Goal: Task Accomplishment & Management: Manage account settings

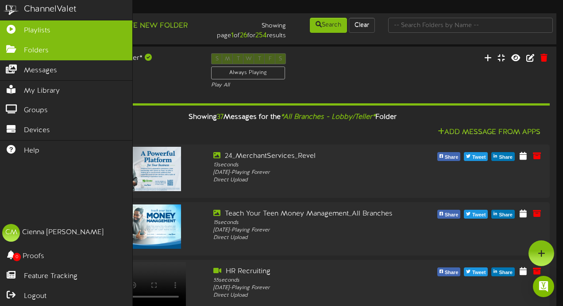
scroll to position [3682, 0]
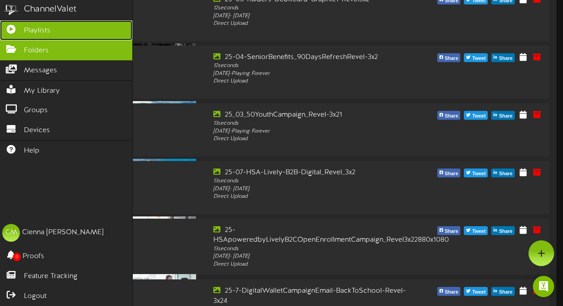
click at [42, 34] on span "Playlists" at bounding box center [37, 31] width 27 height 10
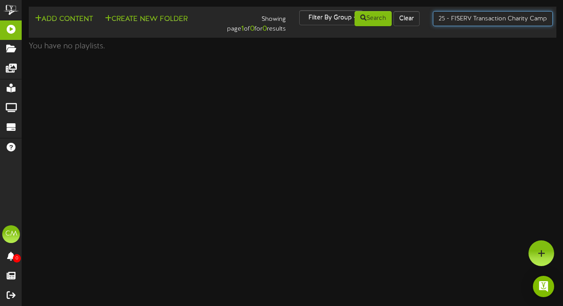
click at [451, 15] on input "25 - FISERV Transaction Charity Campaign" at bounding box center [493, 18] width 120 height 15
type input "[GEOGRAPHIC_DATA]"
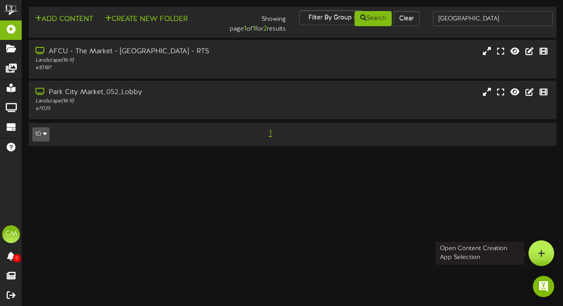
click at [542, 255] on icon at bounding box center [542, 253] width 8 height 8
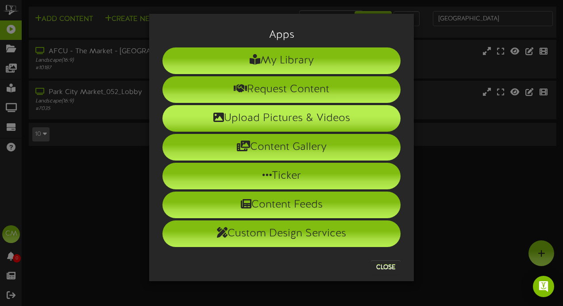
click at [315, 112] on li "Upload Pictures & Videos" at bounding box center [282, 118] width 238 height 27
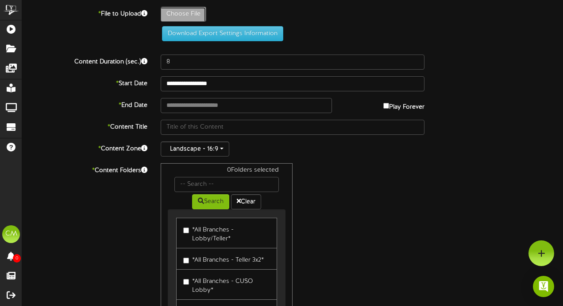
type input "**********"
type input "25-TemporaryClosure-park-city-[GEOGRAPHIC_DATA]"
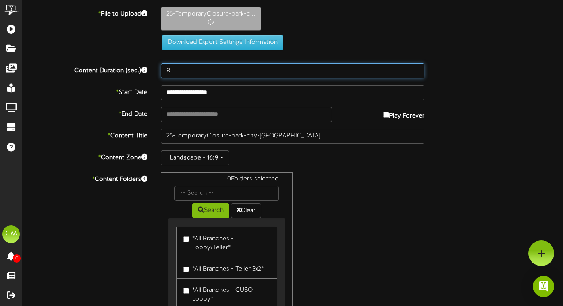
click at [188, 77] on input "8" at bounding box center [293, 70] width 264 height 15
type input "2"
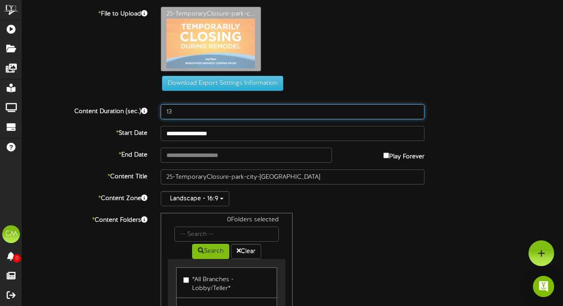
type input "13"
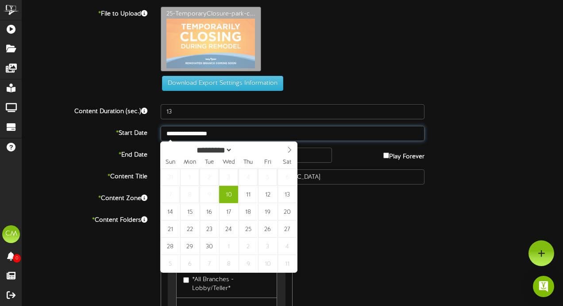
click at [180, 134] on input "**********" at bounding box center [293, 133] width 264 height 15
type input "**********"
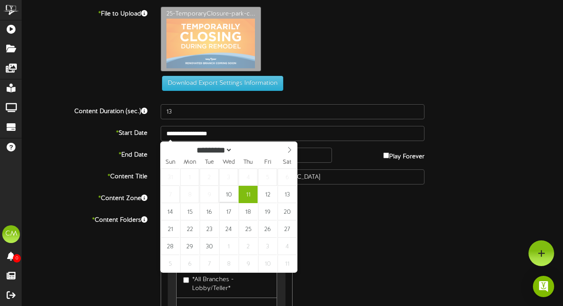
click at [310, 89] on div "Download Export Settings Information" at bounding box center [293, 83] width 284 height 15
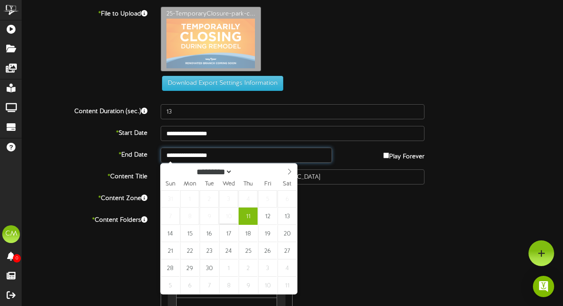
click at [265, 160] on input "**********" at bounding box center [246, 154] width 171 height 15
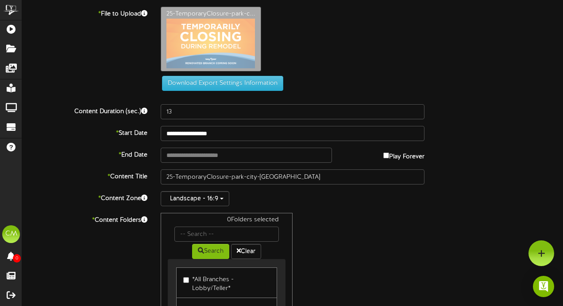
click at [377, 87] on div "Download Export Settings Information" at bounding box center [293, 83] width 284 height 15
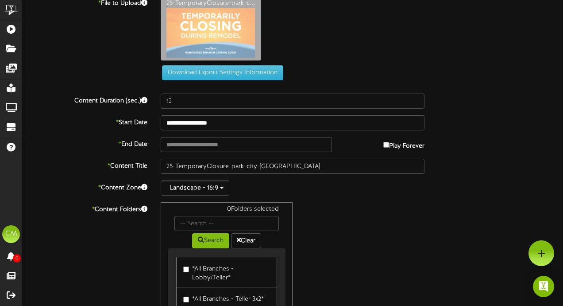
scroll to position [14, 0]
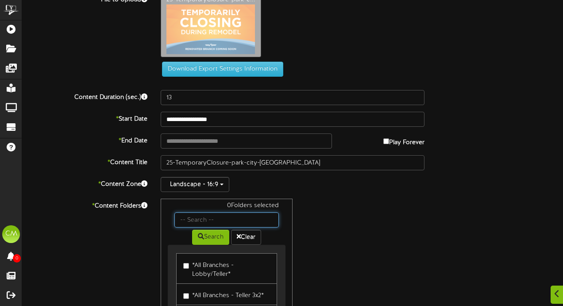
click at [245, 222] on input "text" at bounding box center [226, 219] width 105 height 15
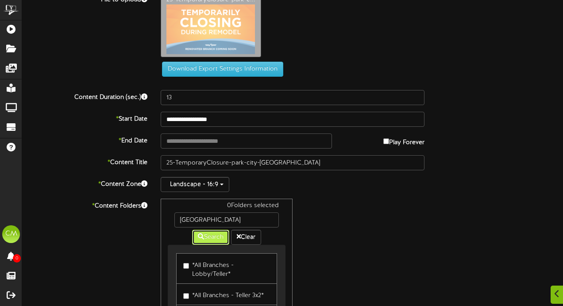
click at [205, 237] on button "Search" at bounding box center [210, 236] width 37 height 15
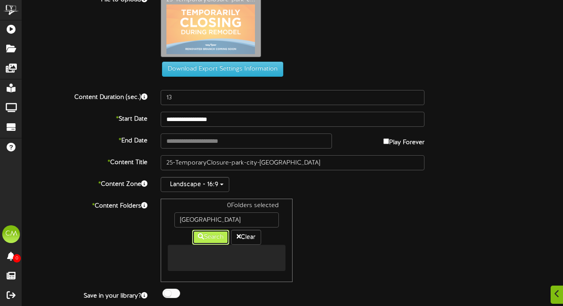
scroll to position [37, 0]
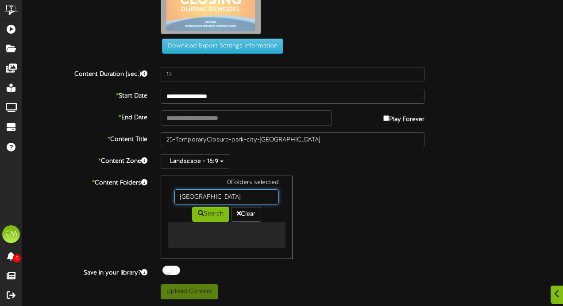
click at [238, 196] on input "[GEOGRAPHIC_DATA]" at bounding box center [226, 196] width 105 height 15
type input "park"
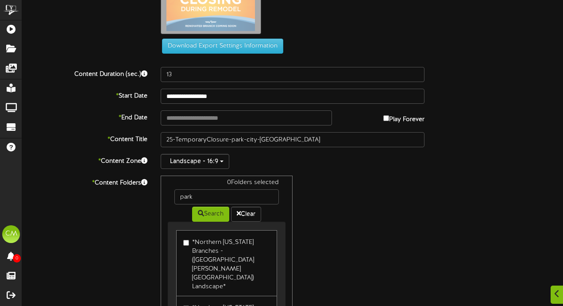
click at [330, 210] on div "0 Folders selected park Search Clear *Northern [US_STATE] Branches - ([GEOGRAPH…" at bounding box center [292, 259] width 277 height 168
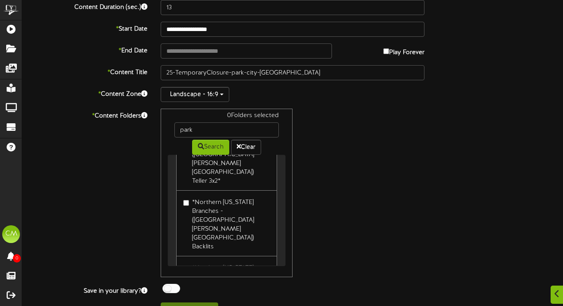
scroll to position [119, 0]
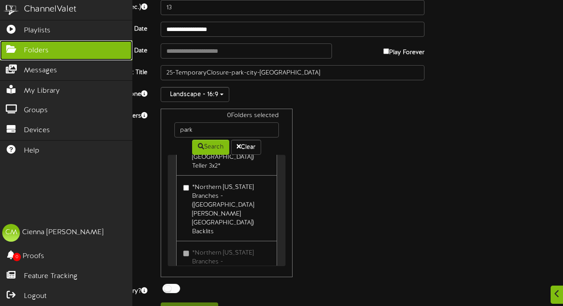
click at [15, 50] on icon at bounding box center [11, 48] width 22 height 7
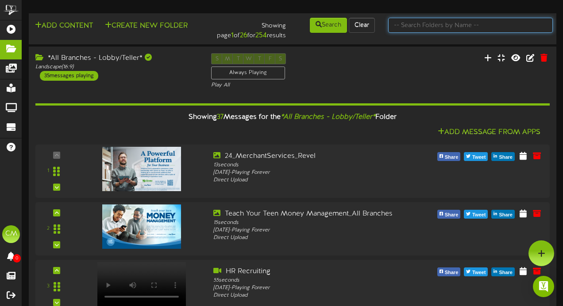
click at [444, 21] on input "text" at bounding box center [470, 25] width 165 height 15
type input "[GEOGRAPHIC_DATA]"
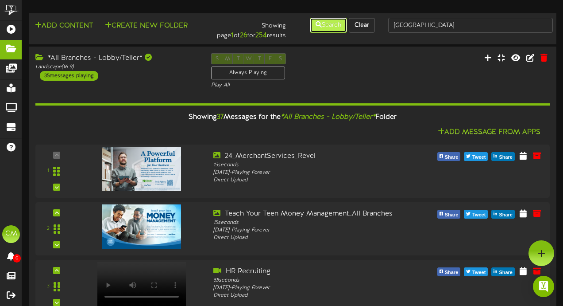
click at [328, 31] on button "Search" at bounding box center [328, 25] width 37 height 15
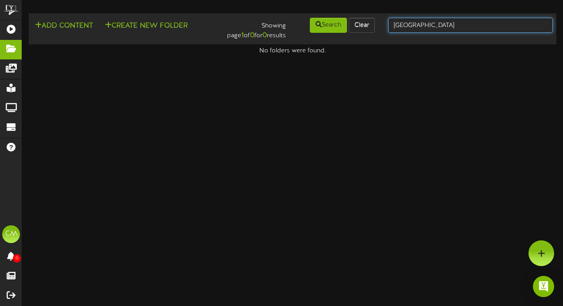
click at [430, 23] on input "[GEOGRAPHIC_DATA]" at bounding box center [470, 25] width 165 height 15
type input "park"
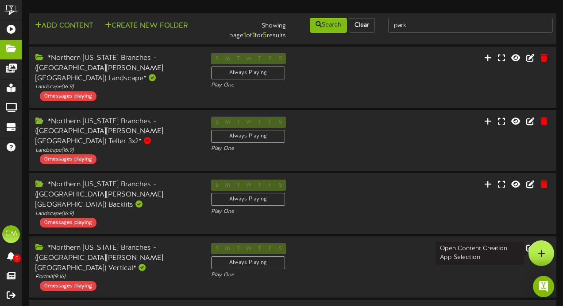
click at [541, 253] on icon at bounding box center [542, 253] width 8 height 8
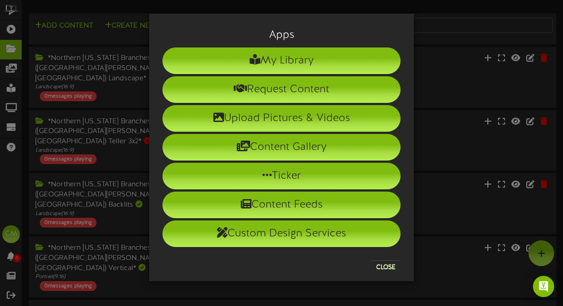
click at [428, 58] on div "Apps My Library Request Content Upload Pictures & Videos Content Gallery Ticker…" at bounding box center [281, 153] width 563 height 306
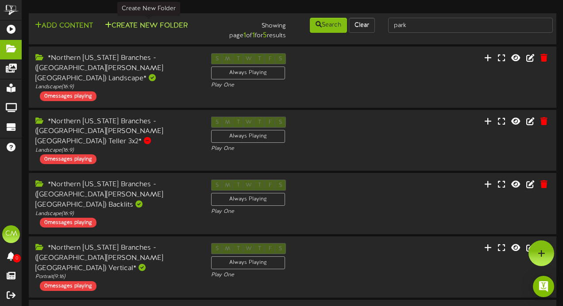
click at [156, 24] on button "Create New Folder" at bounding box center [146, 25] width 88 height 11
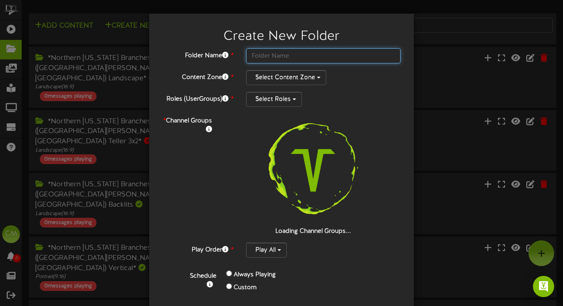
click at [279, 55] on input "text" at bounding box center [323, 55] width 155 height 15
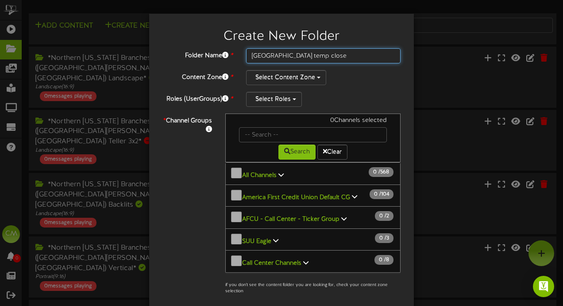
type input "[GEOGRAPHIC_DATA] temp close"
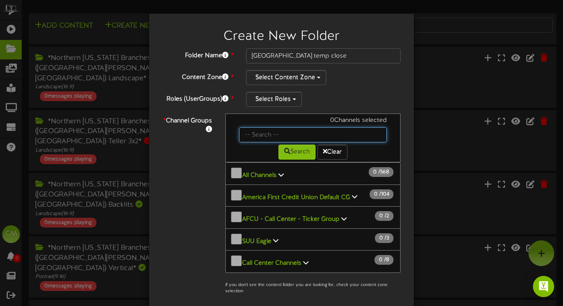
click at [260, 132] on input "text" at bounding box center [313, 134] width 148 height 15
type input "[GEOGRAPHIC_DATA]"
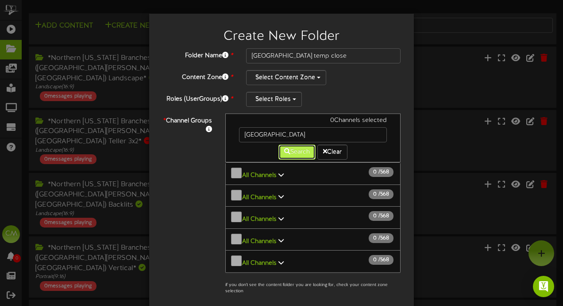
click at [291, 158] on button "Search" at bounding box center [297, 151] width 37 height 15
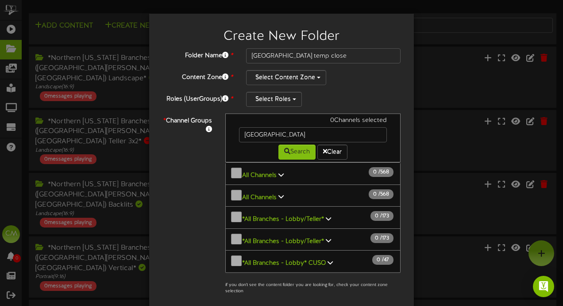
click at [280, 173] on icon at bounding box center [281, 174] width 5 height 6
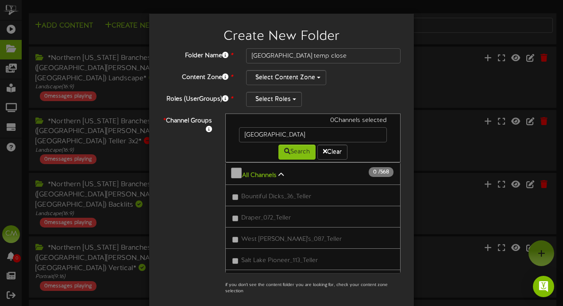
click at [279, 174] on icon at bounding box center [281, 174] width 5 height 6
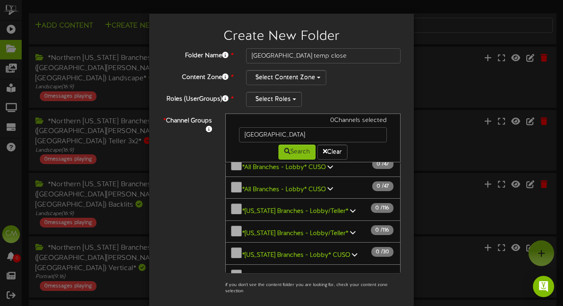
scroll to position [97, 0]
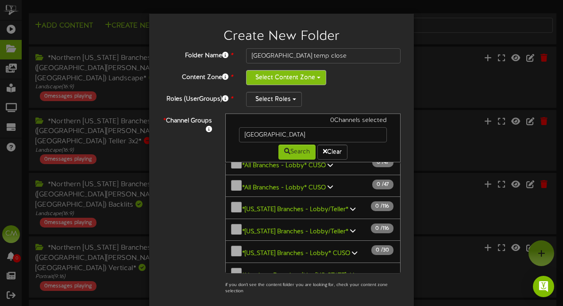
click at [304, 81] on button "Select Content Zone" at bounding box center [286, 77] width 80 height 15
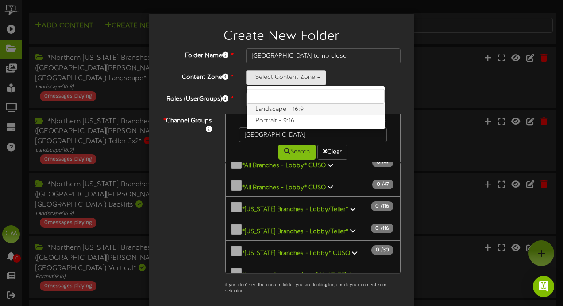
click at [308, 113] on label "Landscape - 16:9" at bounding box center [316, 110] width 138 height 12
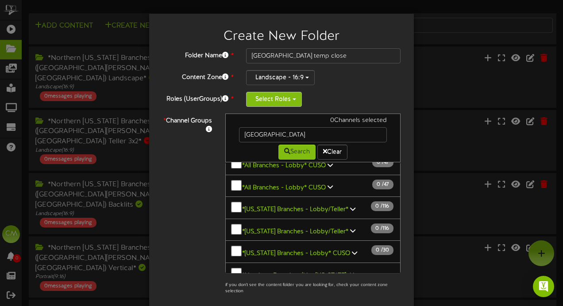
click at [282, 100] on button "Select Roles" at bounding box center [274, 99] width 56 height 15
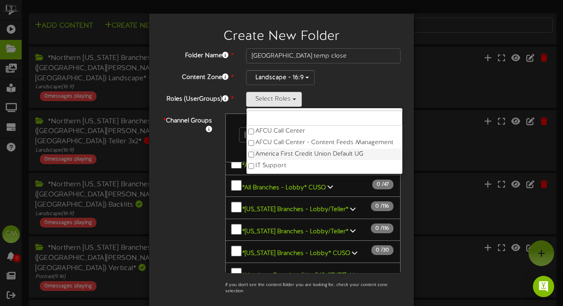
click at [301, 153] on label "America First Credit Union Default UG" at bounding box center [325, 154] width 156 height 12
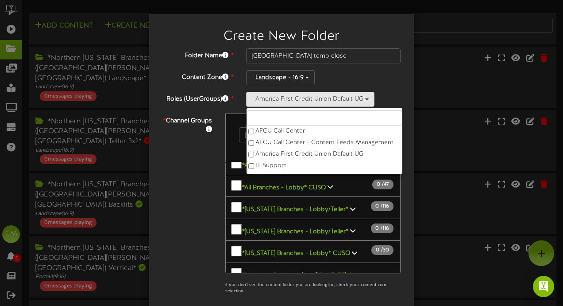
click at [200, 163] on div "* Channel Groups 0 Channels selected [GEOGRAPHIC_DATA] Search Clear All Channel…" at bounding box center [282, 206] width 252 height 186
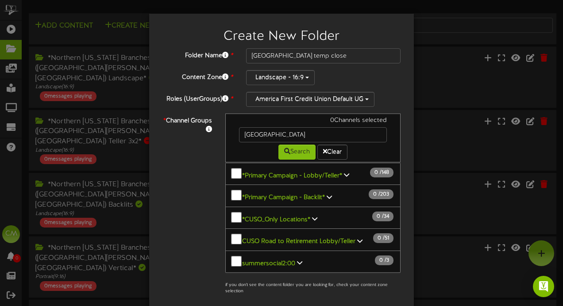
scroll to position [0, 0]
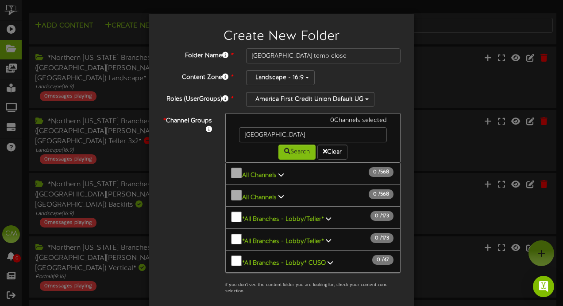
click at [280, 171] on icon at bounding box center [281, 174] width 5 height 6
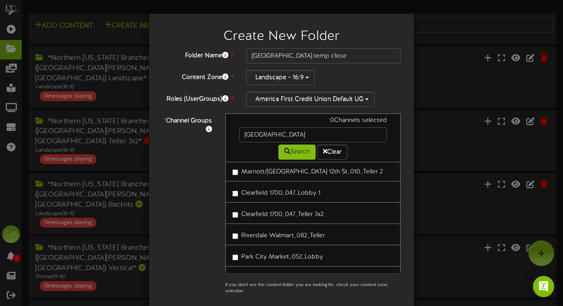
scroll to position [4469, 0]
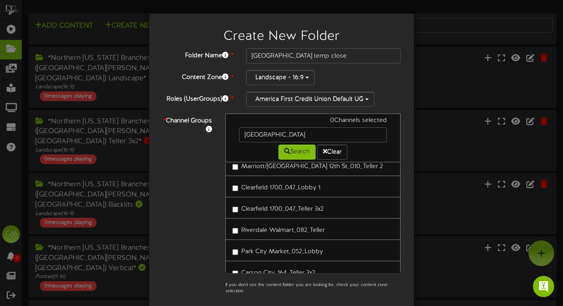
click at [239, 244] on label "Park City Market_052_Lobby" at bounding box center [277, 250] width 91 height 12
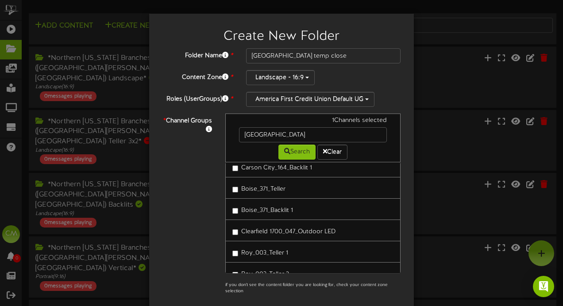
scroll to position [4637, 0]
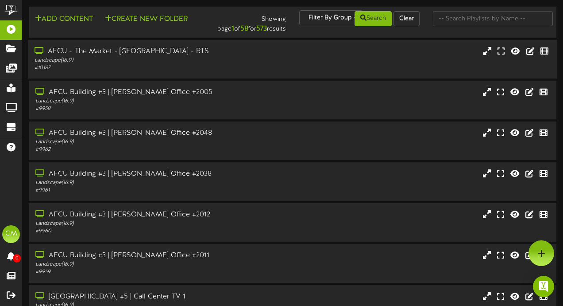
click at [152, 58] on div "Landscape ( 16:9 )" at bounding box center [138, 61] width 207 height 8
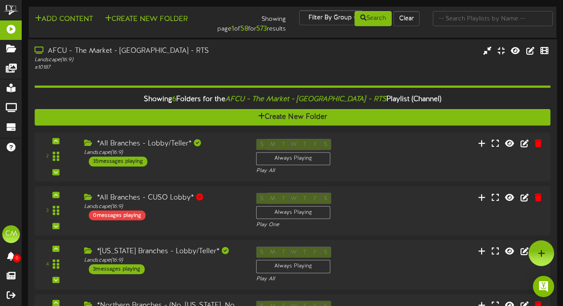
click at [178, 65] on div "# 10187" at bounding box center [138, 68] width 207 height 8
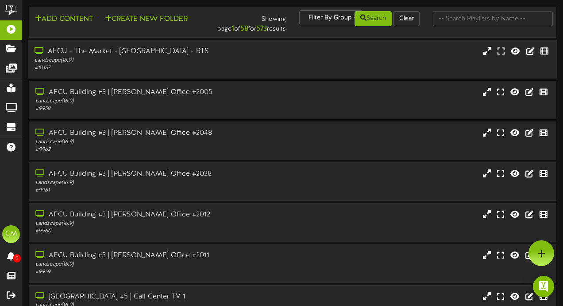
click at [178, 65] on div "# 10187" at bounding box center [138, 68] width 207 height 8
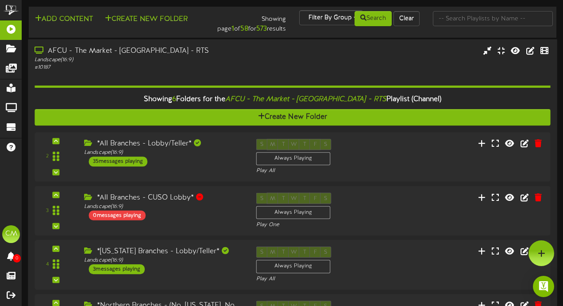
click at [178, 65] on div "# 10187" at bounding box center [138, 68] width 207 height 8
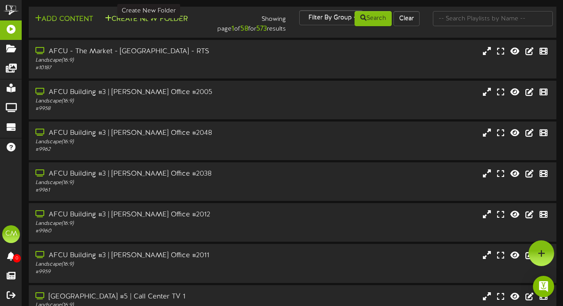
click at [130, 20] on button "Create New Folder" at bounding box center [146, 19] width 88 height 11
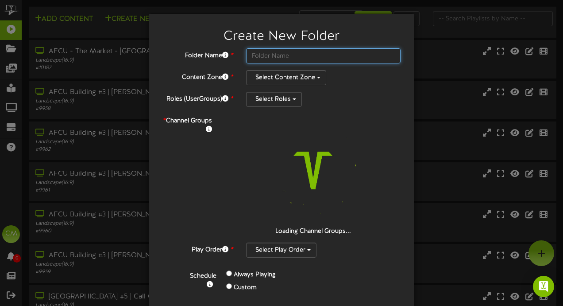
click at [265, 58] on input "text" at bounding box center [323, 55] width 155 height 15
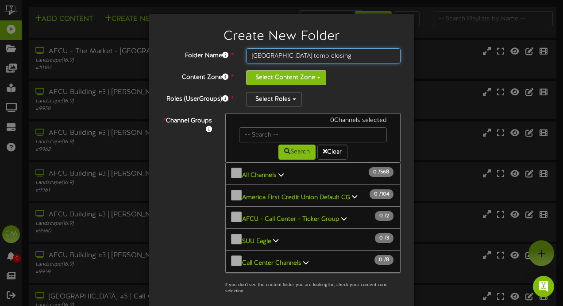
type input "Park City temp closing"
click at [280, 73] on button "Select Content Zone" at bounding box center [286, 77] width 80 height 15
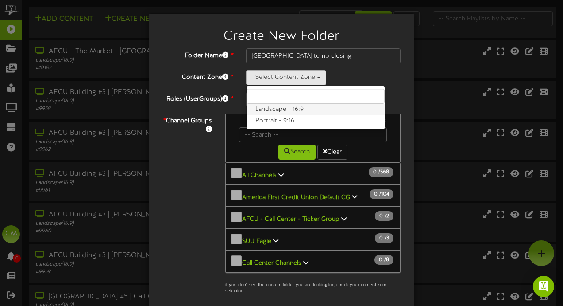
click at [305, 112] on label "Landscape - 16:9" at bounding box center [316, 110] width 138 height 12
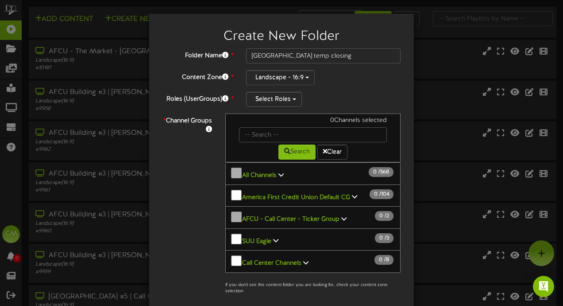
click at [294, 108] on div "Folder Name * Park City temp closing Content Zone * Landscape - 16:9 Landscape …" at bounding box center [282, 207] width 238 height 318
click at [292, 104] on button "Select Roles" at bounding box center [274, 99] width 56 height 15
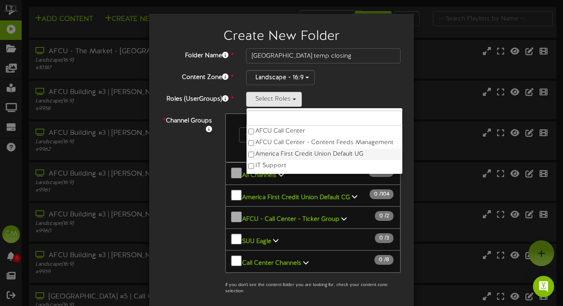
click at [282, 153] on label "America First Credit Union Default UG" at bounding box center [325, 154] width 156 height 12
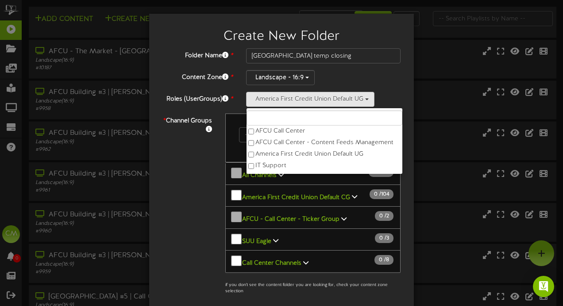
click at [373, 81] on div "Landscape - 16:9 Landscape - 16:9 Portrait - 9:16" at bounding box center [323, 77] width 155 height 15
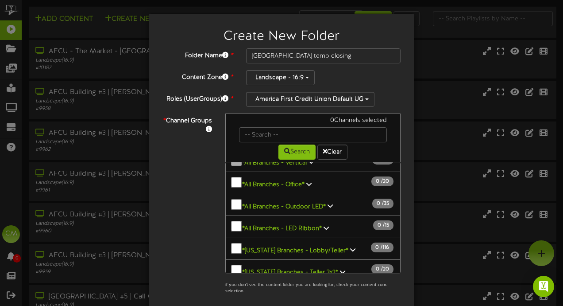
scroll to position [210, 0]
click at [350, 246] on icon at bounding box center [352, 249] width 5 height 6
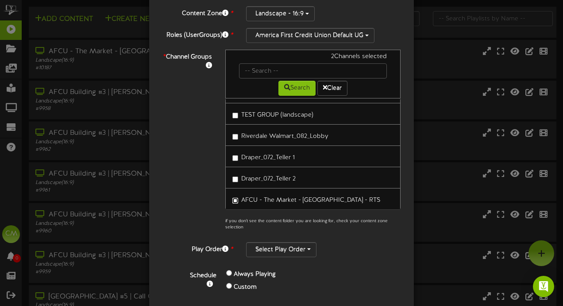
scroll to position [97, 0]
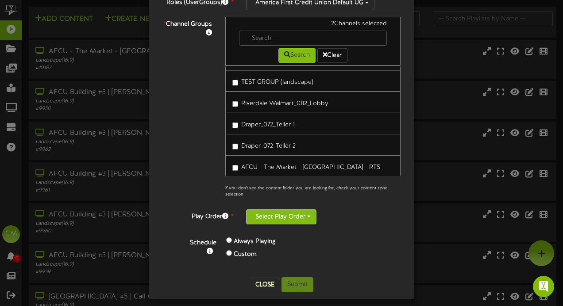
click at [285, 214] on button "Select Play Order" at bounding box center [281, 216] width 70 height 15
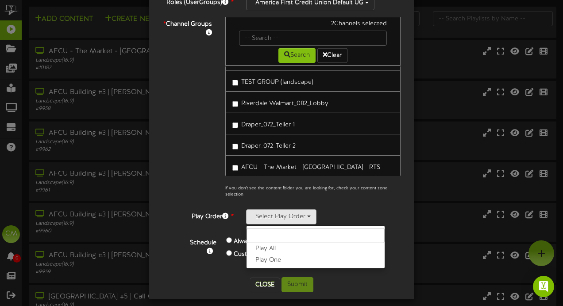
click at [333, 205] on div "Folder Name * Park City temp closing Content Zone * Landscape - 16:9 Landscape …" at bounding box center [282, 111] width 238 height 318
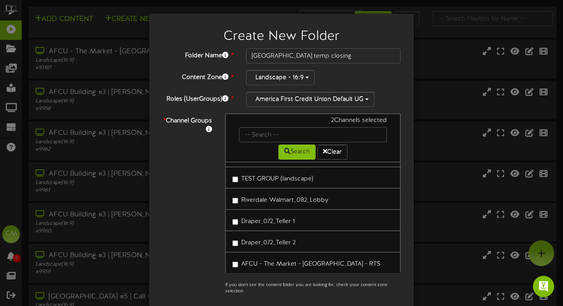
scroll to position [102, 0]
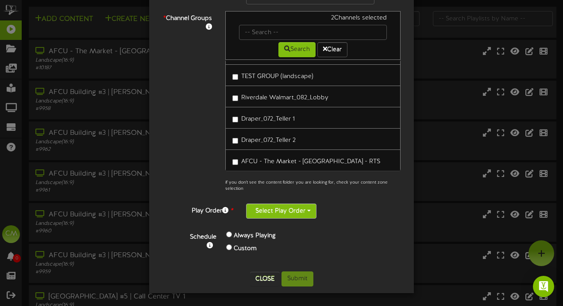
click at [282, 215] on button "Select Play Order" at bounding box center [281, 210] width 70 height 15
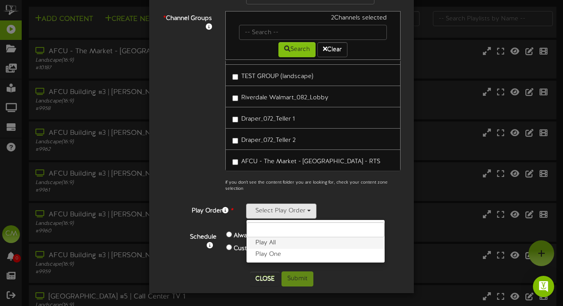
click at [275, 245] on label "Play All" at bounding box center [316, 243] width 138 height 12
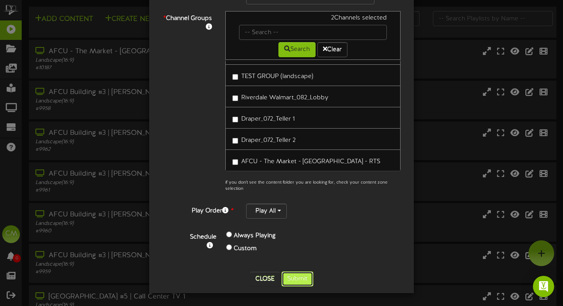
click at [292, 276] on button "Submit" at bounding box center [298, 278] width 32 height 15
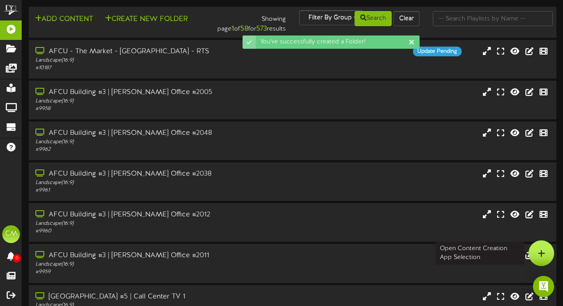
click at [541, 248] on div at bounding box center [542, 253] width 26 height 26
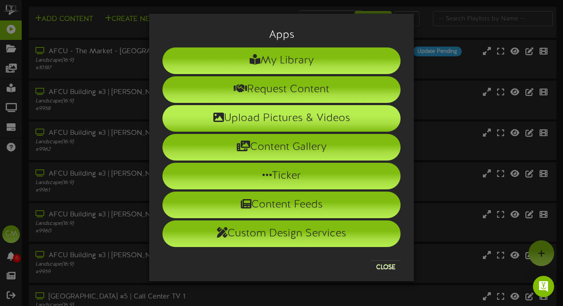
click at [287, 122] on li "Upload Pictures & Videos" at bounding box center [282, 118] width 238 height 27
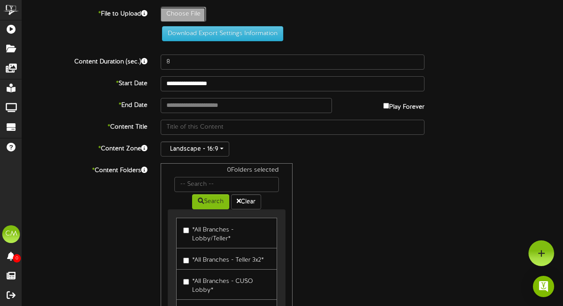
type input "**********"
type input "25-TemporaryClosure-park-city-[GEOGRAPHIC_DATA]"
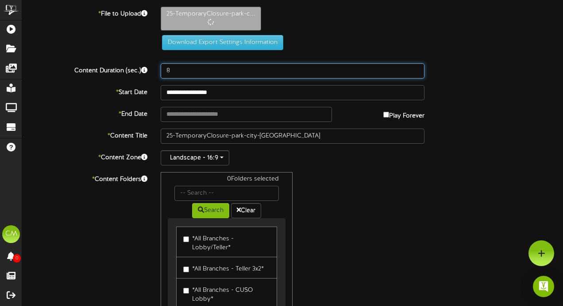
drag, startPoint x: 179, startPoint y: 72, endPoint x: 155, endPoint y: 70, distance: 23.5
click at [155, 70] on div "8" at bounding box center [292, 70] width 277 height 15
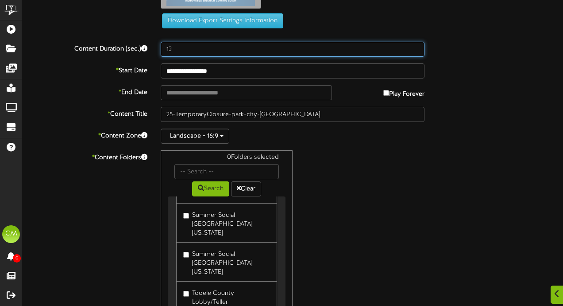
scroll to position [7576, 0]
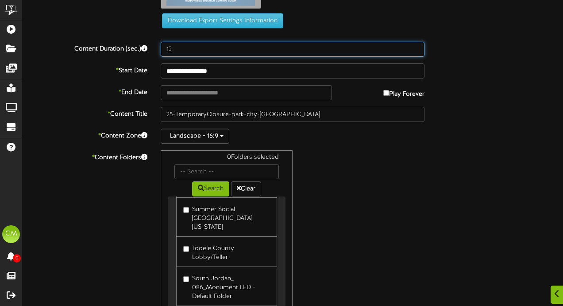
type input "13"
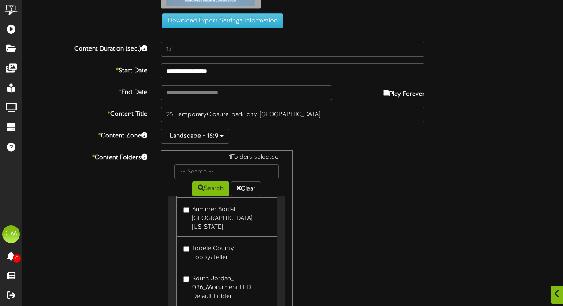
scroll to position [122, 0]
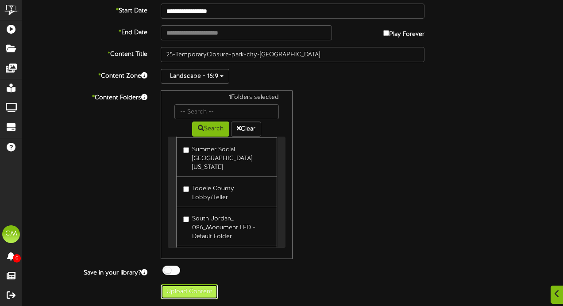
click at [203, 284] on button "Upload Content" at bounding box center [190, 291] width 58 height 15
type input "**********"
